Goal: Find specific page/section: Find specific page/section

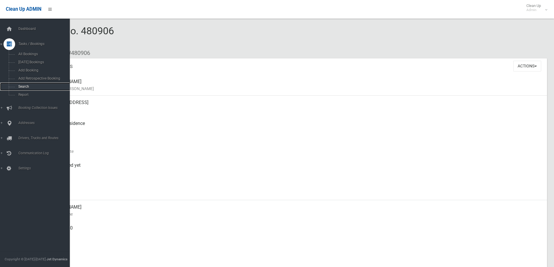
click at [18, 89] on link "Search" at bounding box center [37, 87] width 74 height 8
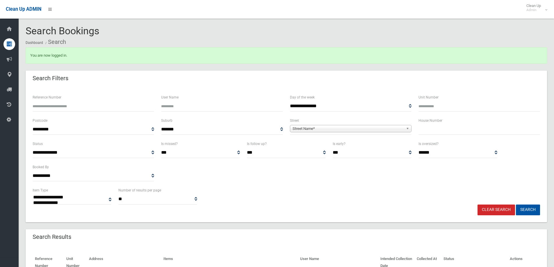
select select
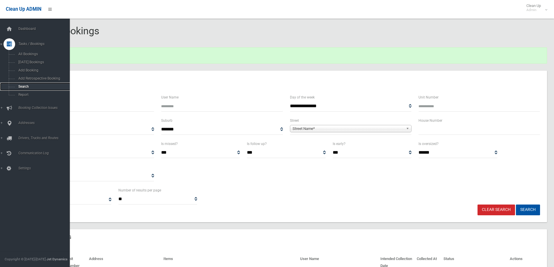
click at [17, 89] on link "Search" at bounding box center [37, 87] width 74 height 8
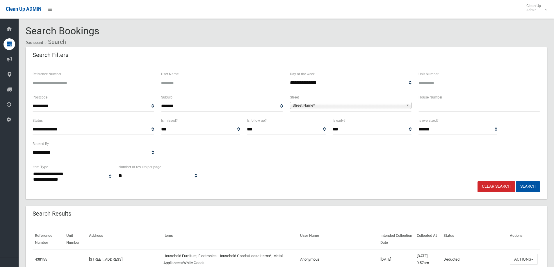
select select
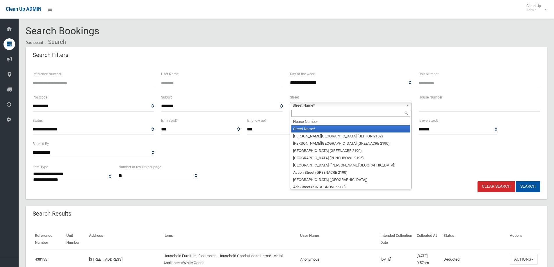
click at [309, 103] on span "Street Name*" at bounding box center [348, 105] width 111 height 7
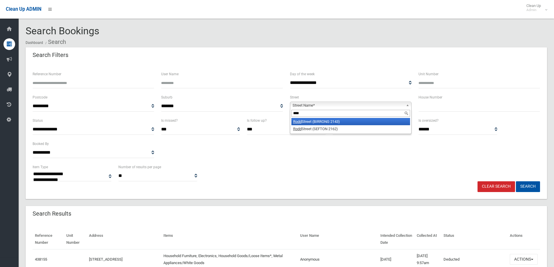
type input "****"
click at [313, 122] on li "Rodd Street (BIRRONG 2143)" at bounding box center [350, 121] width 119 height 7
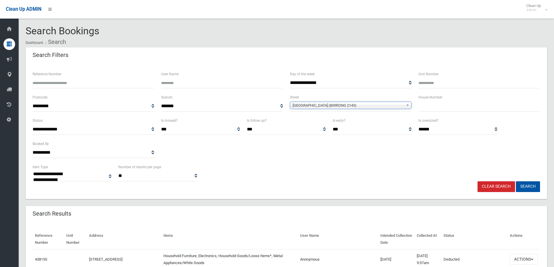
click at [445, 110] on input "text" at bounding box center [480, 106] width 122 height 11
type input "*"
click at [516, 181] on button "Search" at bounding box center [528, 186] width 24 height 11
click at [535, 190] on button "Search" at bounding box center [528, 186] width 24 height 11
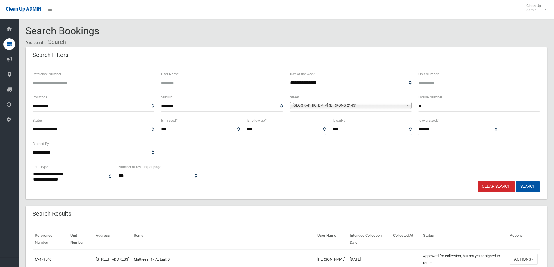
select select
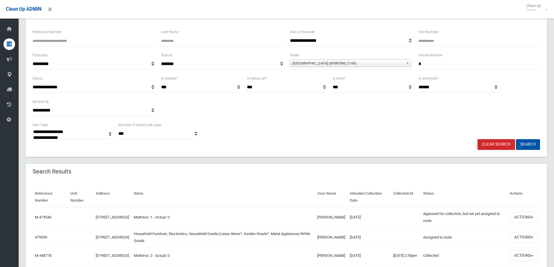
scroll to position [87, 0]
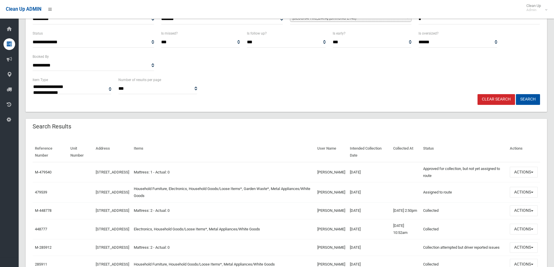
click at [527, 239] on td "Actions View Booking Edit Booking Clone Booking Add Booking Images Resend Confi…" at bounding box center [524, 229] width 33 height 20
click at [525, 235] on button "Actions" at bounding box center [524, 229] width 28 height 11
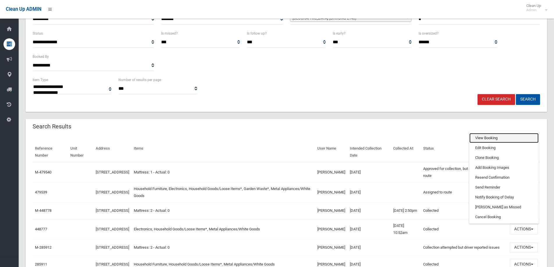
click at [499, 143] on link "View Booking" at bounding box center [503, 138] width 69 height 10
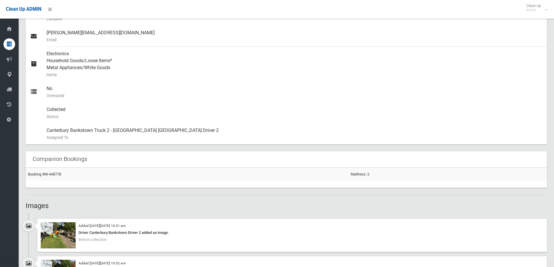
scroll to position [262, 0]
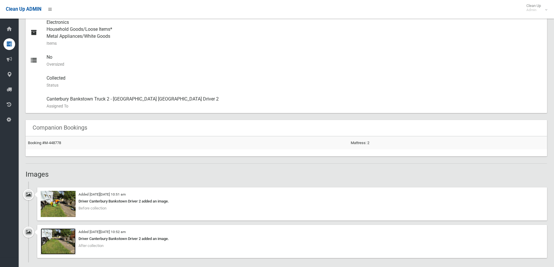
click at [65, 242] on img at bounding box center [58, 242] width 35 height 26
click at [47, 216] on img at bounding box center [58, 204] width 35 height 26
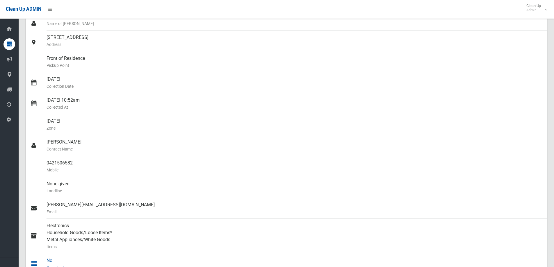
scroll to position [0, 0]
